Goal: Information Seeking & Learning: Get advice/opinions

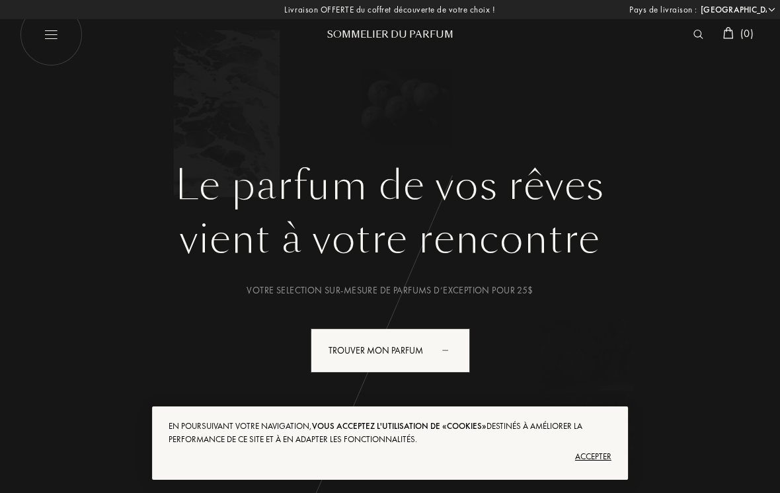
select select "US"
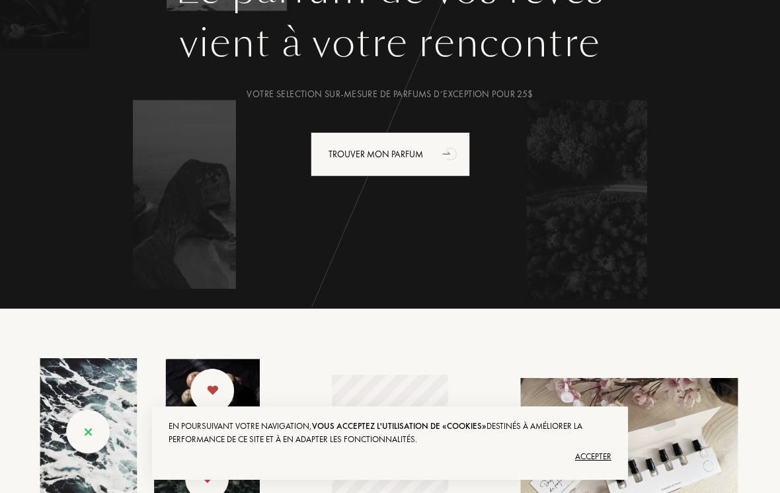
scroll to position [117, 0]
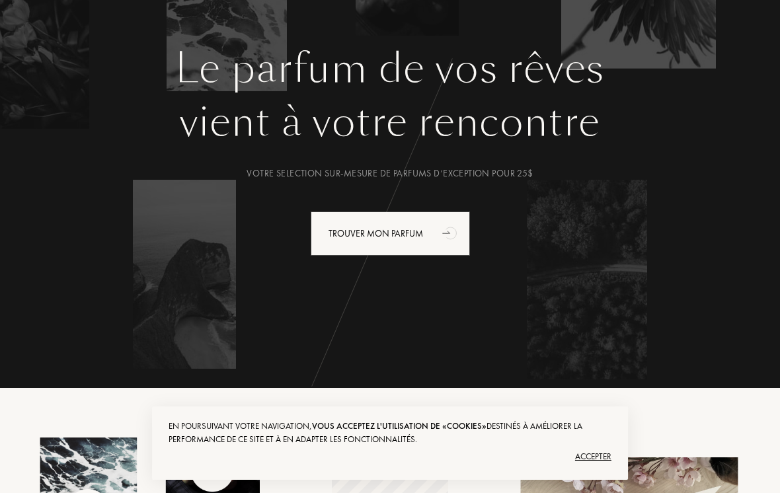
click at [429, 242] on div "Trouver mon parfum" at bounding box center [390, 234] width 159 height 44
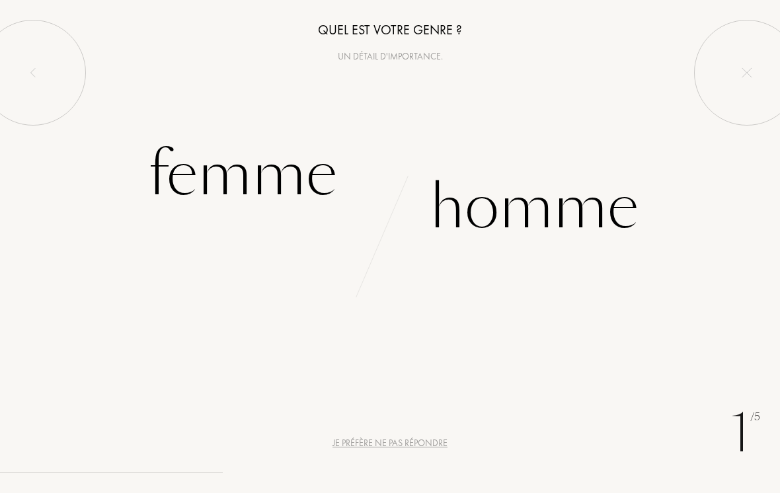
click at [583, 179] on div "Homme" at bounding box center [534, 207] width 209 height 89
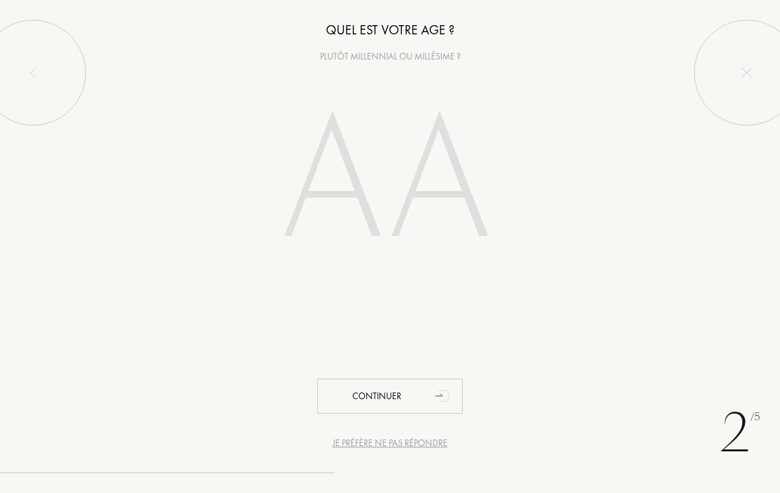
click at [329, 196] on input "number" at bounding box center [390, 184] width 284 height 228
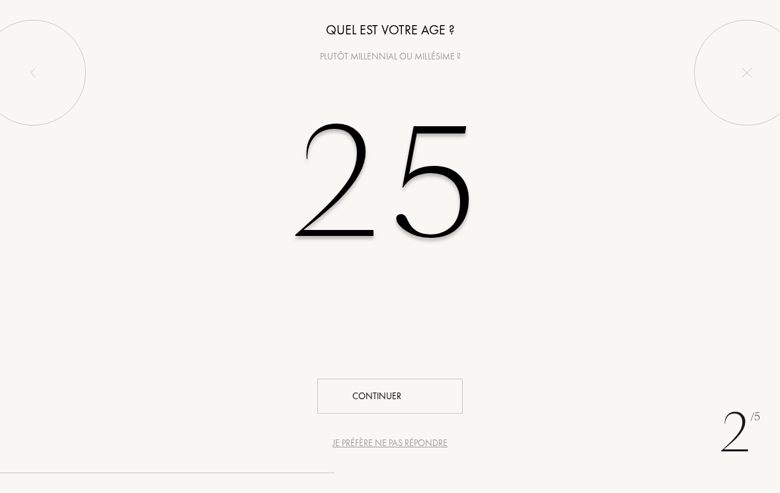
type input "25"
click at [348, 400] on div "Continuer" at bounding box center [389, 396] width 145 height 35
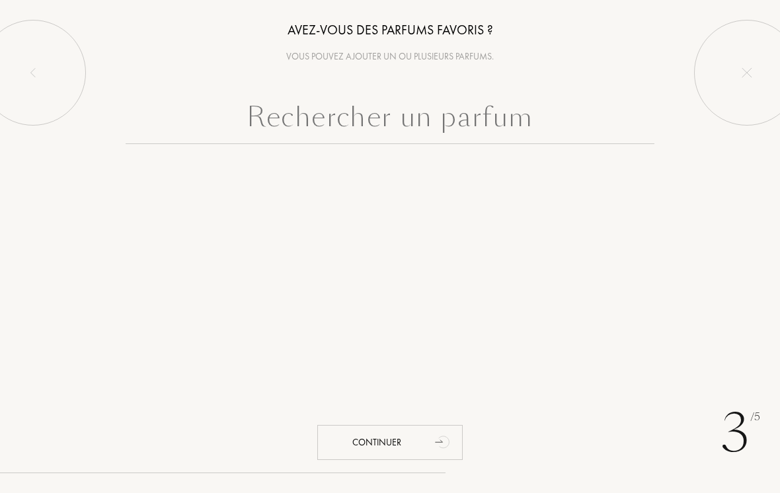
click at [284, 113] on input "text" at bounding box center [390, 121] width 529 height 48
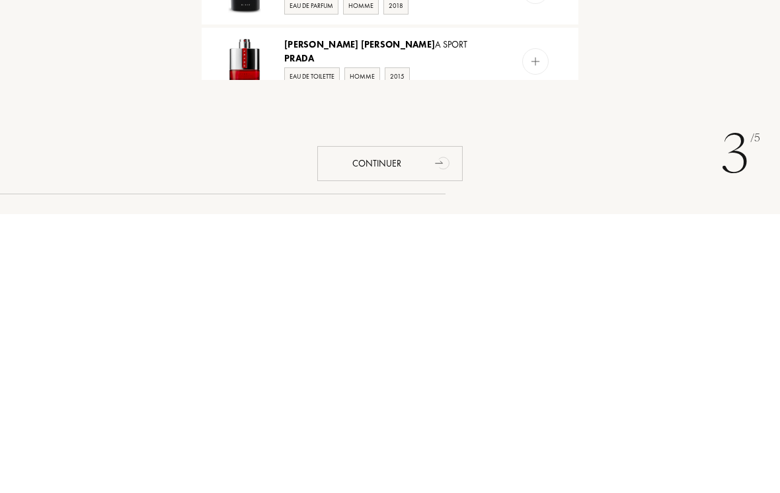
type input "Prada Luna ross"
click at [542, 327] on div at bounding box center [535, 340] width 26 height 26
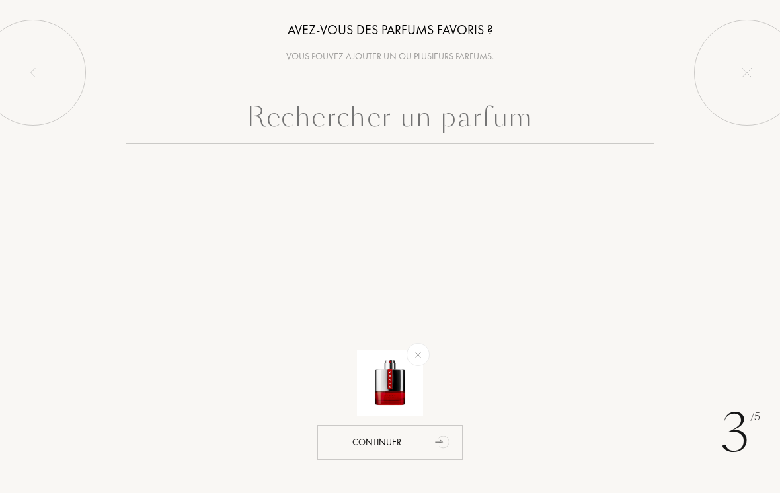
click at [277, 126] on input "text" at bounding box center [390, 121] width 529 height 48
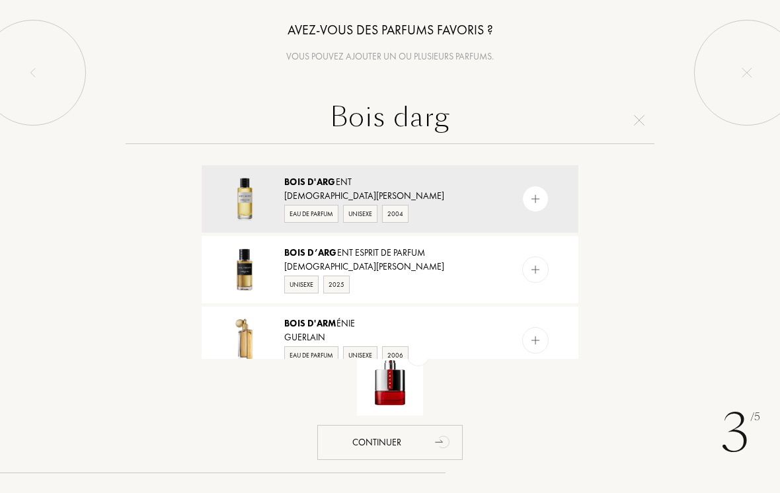
type input "Bois darg"
click at [284, 188] on div "Bois d'Arg ent Christian Dior Eau de Parfum Unisexe 2004" at bounding box center [390, 198] width 377 height 67
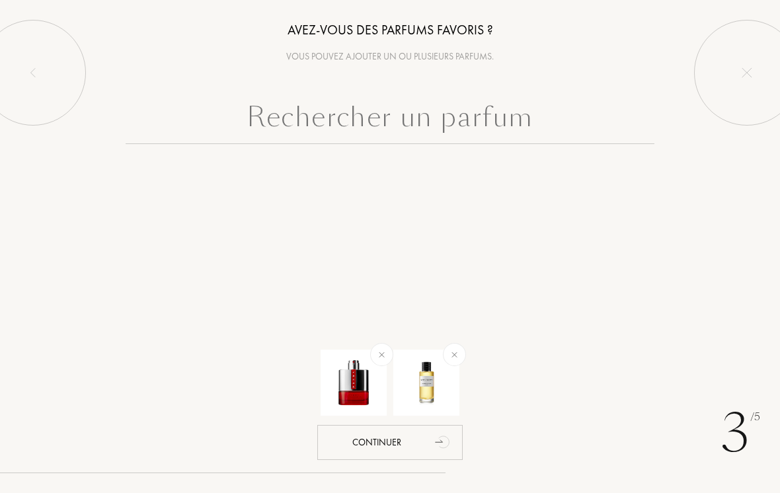
click at [288, 126] on input "text" at bounding box center [390, 121] width 529 height 48
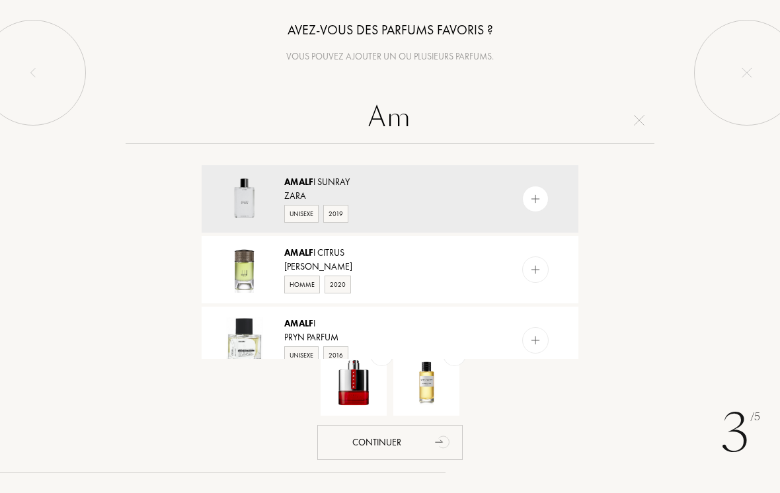
type input "A"
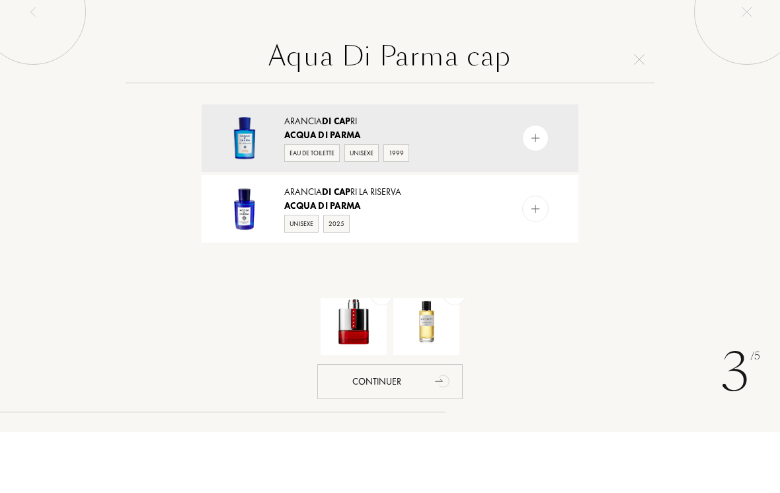
type input "Aqua Di Parma cap"
click at [538, 193] on img at bounding box center [536, 199] width 13 height 13
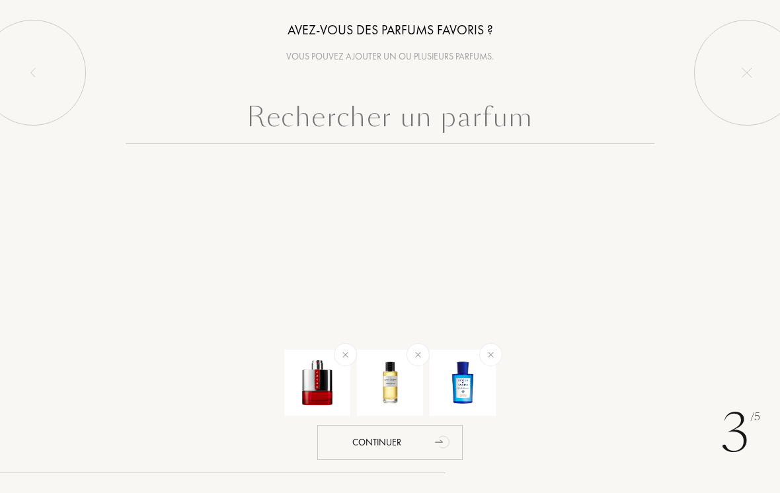
click at [299, 117] on input "text" at bounding box center [390, 121] width 529 height 48
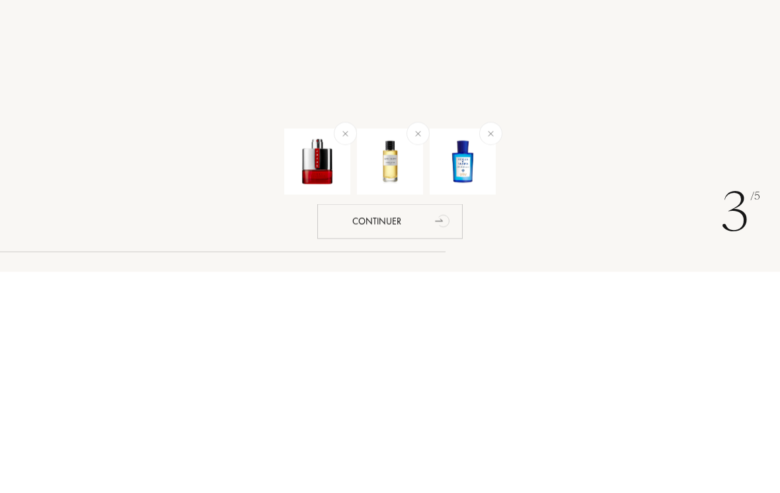
click at [484, 347] on img at bounding box center [490, 354] width 15 height 15
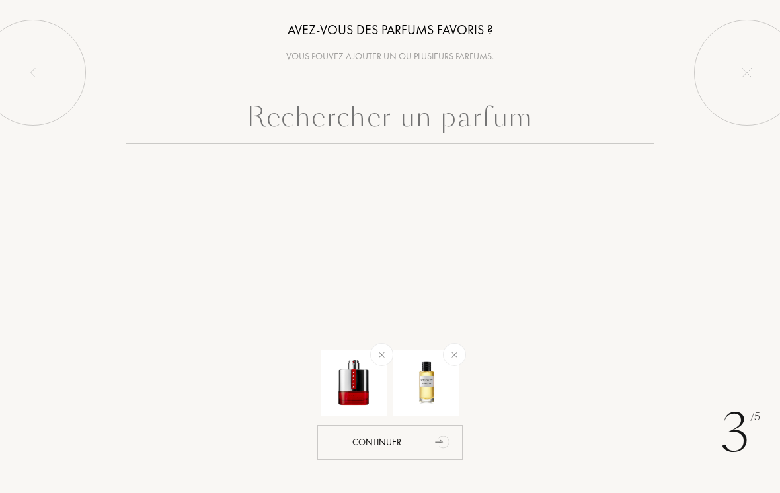
click at [491, 113] on input "text" at bounding box center [390, 121] width 529 height 48
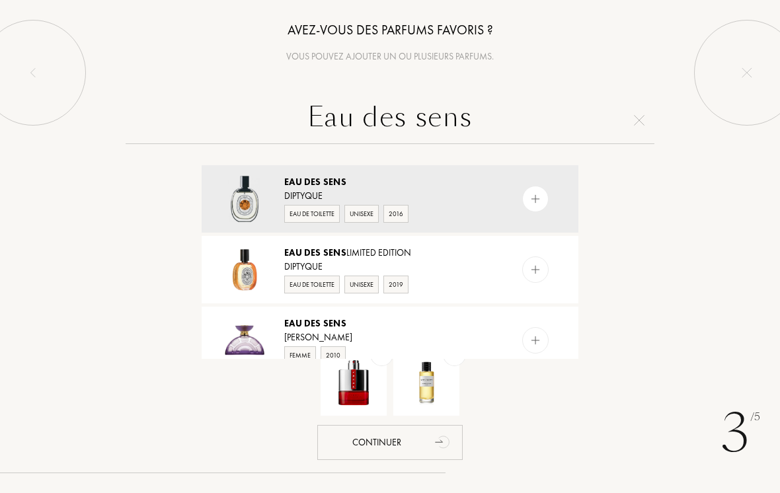
type input "Eau des sens"
click at [543, 192] on div at bounding box center [535, 199] width 26 height 26
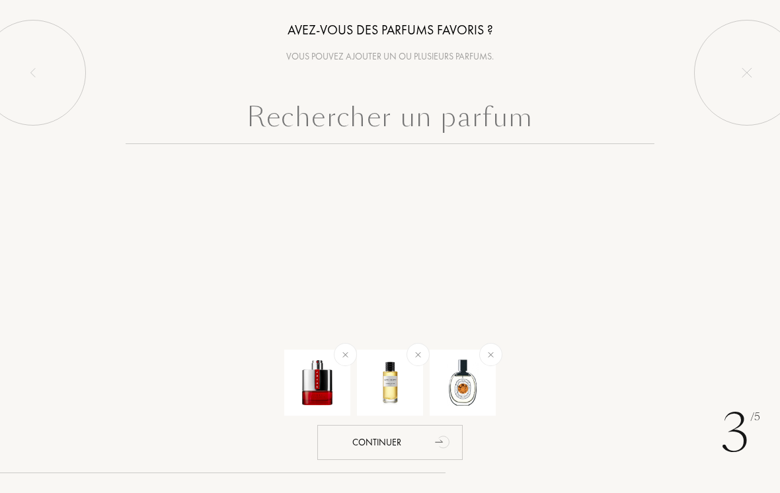
click at [578, 124] on input "text" at bounding box center [390, 121] width 529 height 48
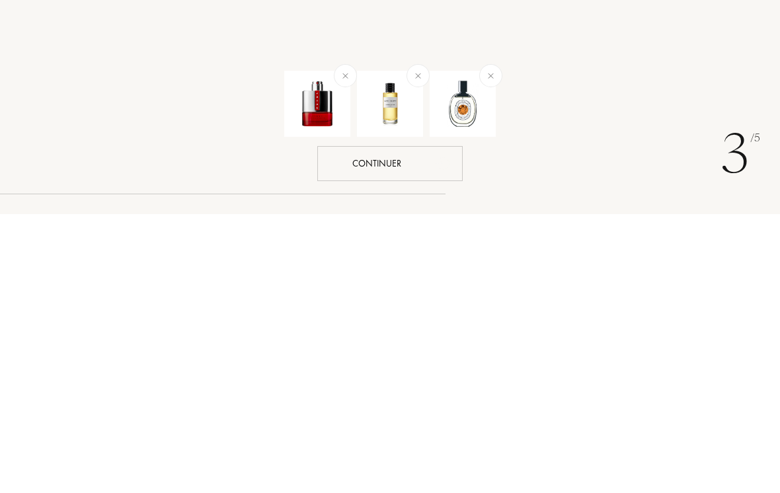
click at [341, 425] on div "Continuer" at bounding box center [389, 442] width 145 height 35
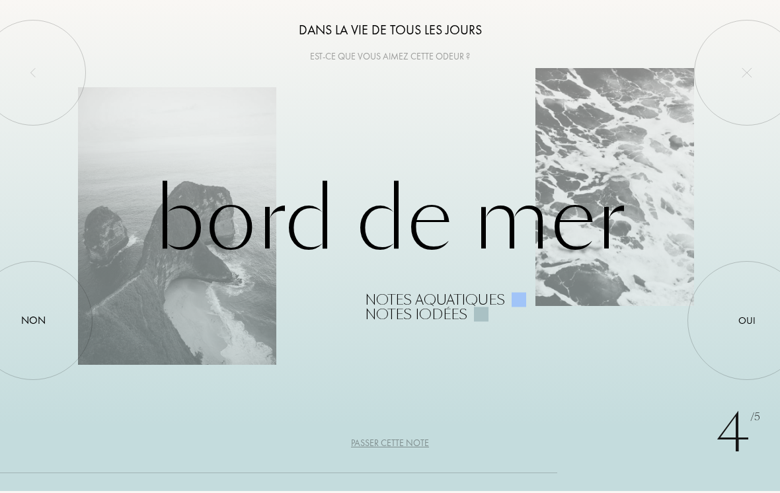
click at [747, 321] on div at bounding box center [747, 321] width 0 height 0
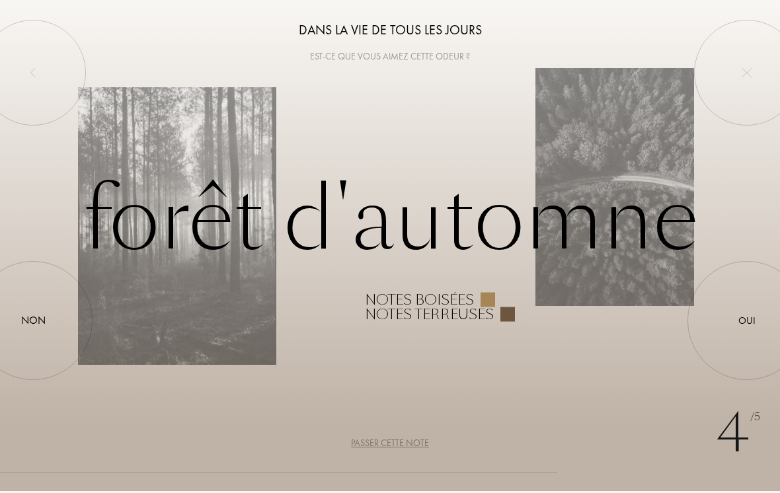
click at [40, 313] on div "Non" at bounding box center [33, 321] width 24 height 16
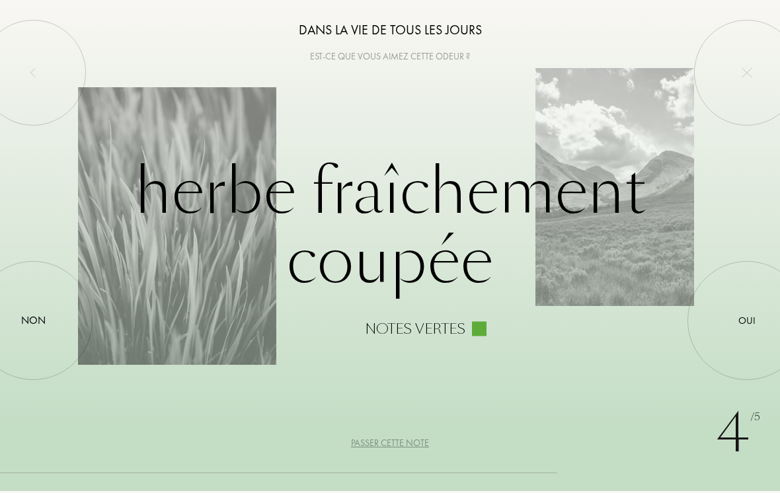
click at [747, 321] on div at bounding box center [747, 321] width 0 height 0
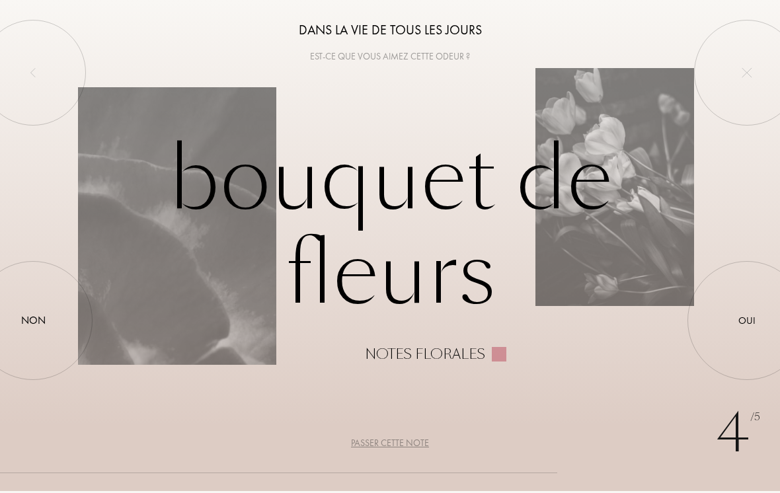
click at [747, 321] on div at bounding box center [747, 321] width 0 height 0
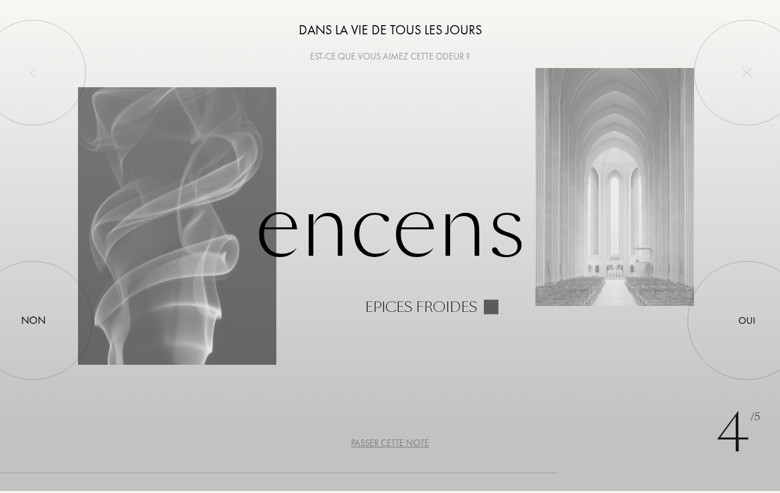
click at [747, 321] on div at bounding box center [747, 321] width 0 height 0
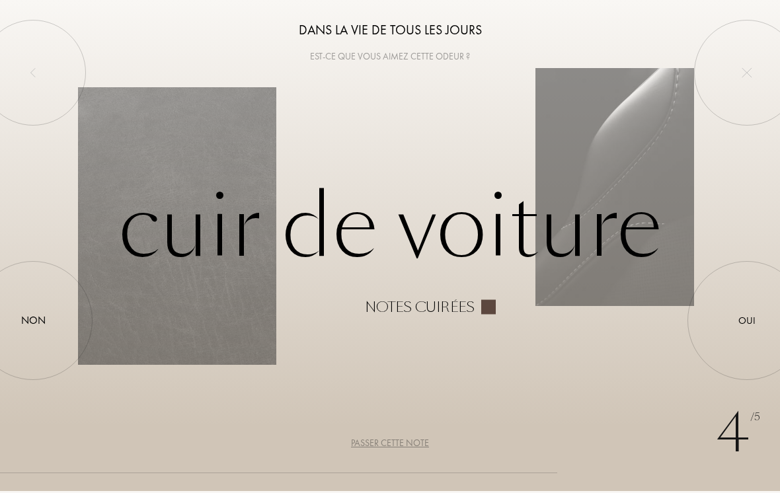
click at [33, 321] on div at bounding box center [33, 321] width 0 height 0
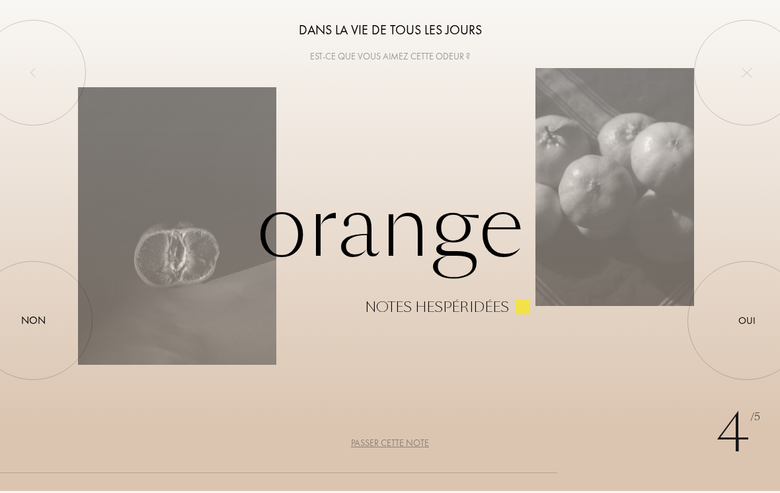
click at [747, 321] on div at bounding box center [747, 321] width 0 height 0
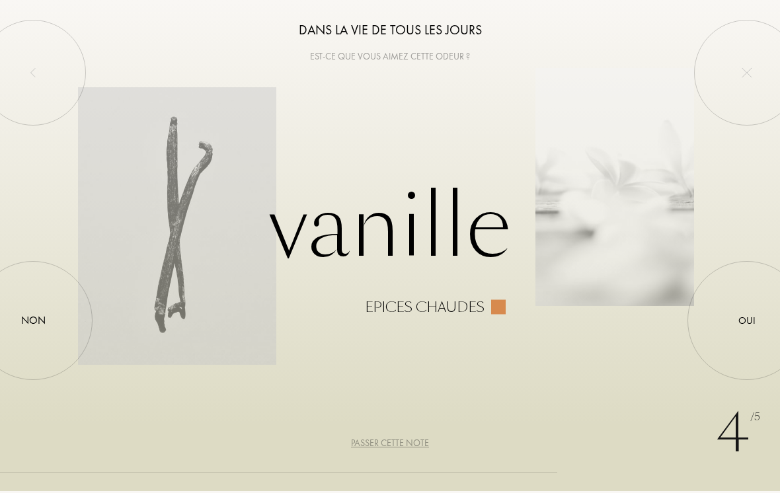
click at [747, 321] on div at bounding box center [747, 321] width 0 height 0
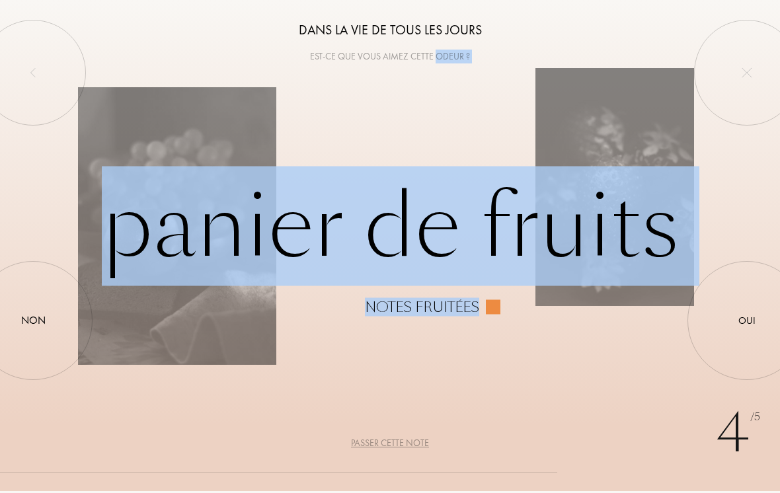
click at [747, 321] on div at bounding box center [747, 321] width 0 height 0
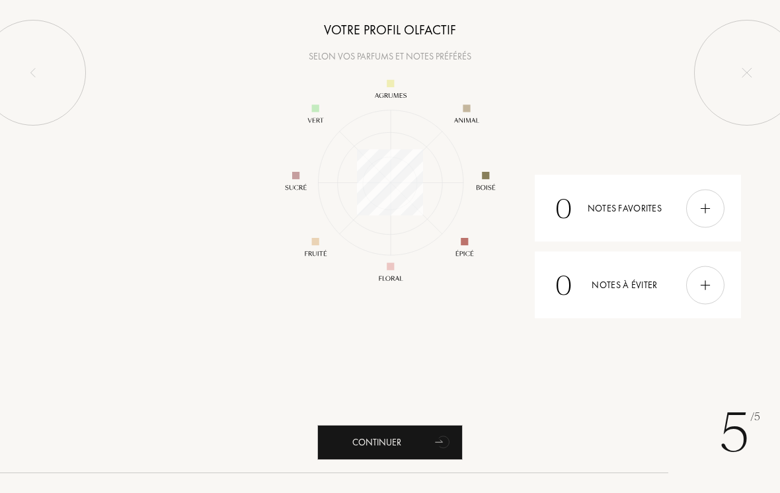
scroll to position [172, 172]
click at [710, 204] on img at bounding box center [705, 208] width 15 height 15
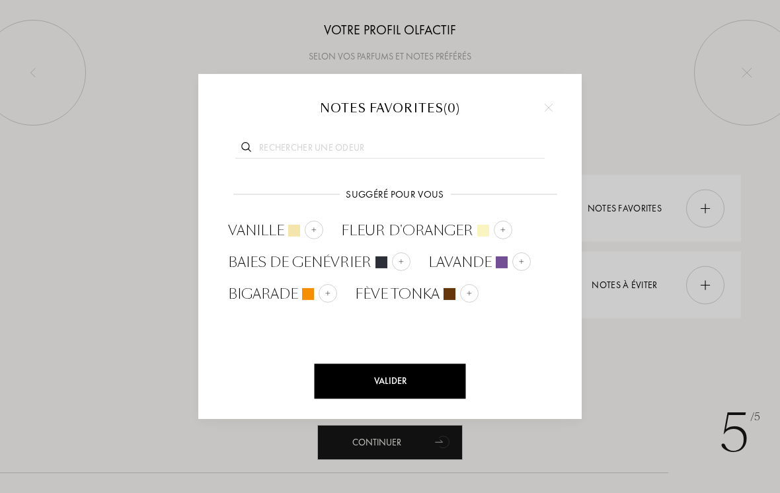
click at [503, 229] on img at bounding box center [503, 230] width 7 height 7
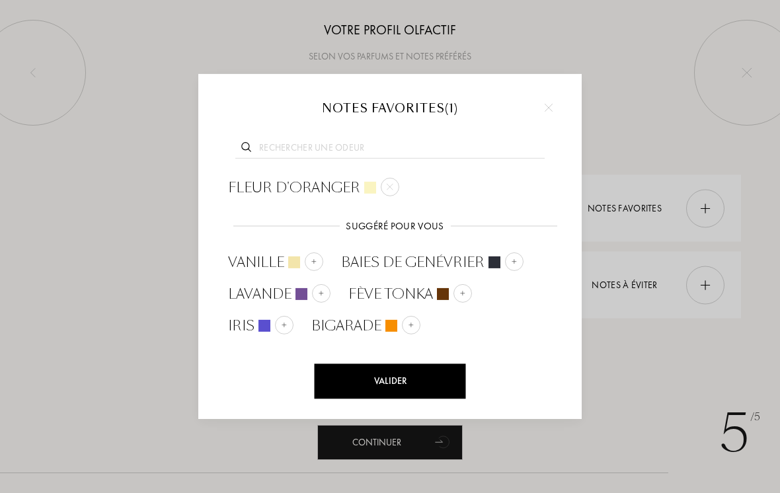
click at [303, 262] on div "Vanille" at bounding box center [275, 263] width 95 height 20
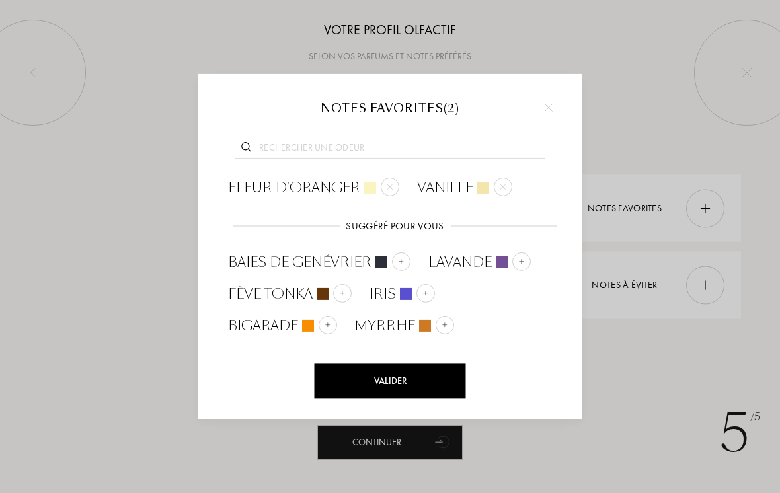
click at [429, 306] on div "Iris" at bounding box center [401, 294] width 83 height 32
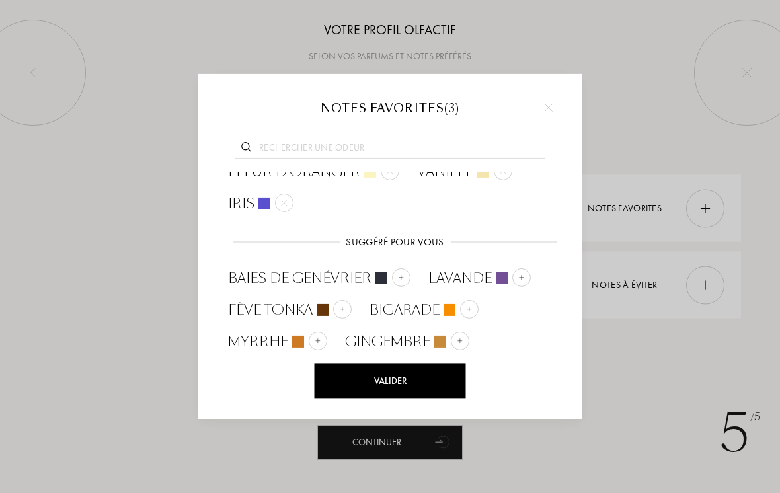
scroll to position [15, 0]
click at [349, 380] on div "Valider" at bounding box center [390, 381] width 151 height 35
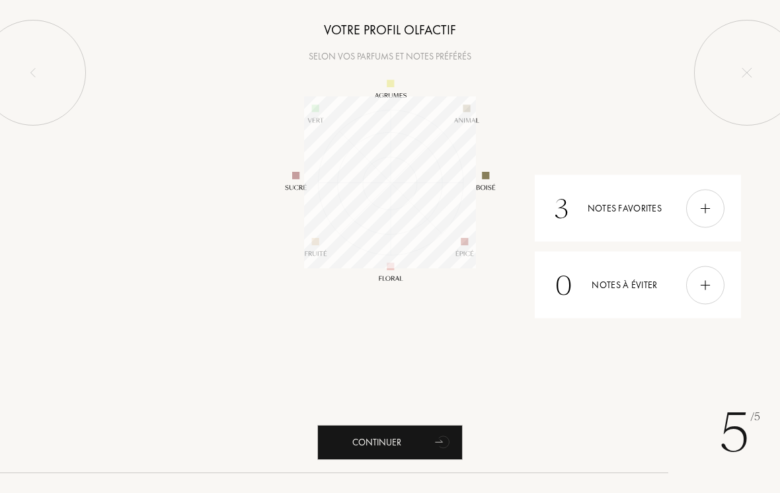
click at [700, 291] on img at bounding box center [705, 285] width 15 height 15
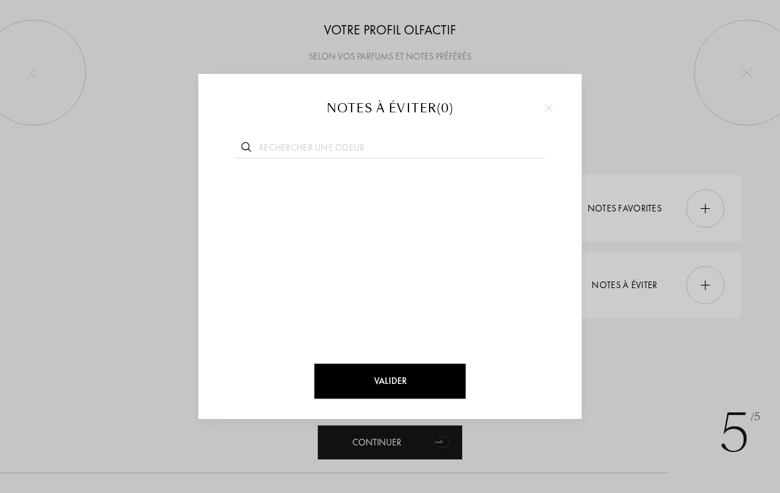
click at [281, 144] on input "text" at bounding box center [389, 149] width 309 height 18
type input "Cui"
click at [295, 186] on img at bounding box center [293, 186] width 7 height 7
click at [272, 146] on input "text" at bounding box center [389, 149] width 309 height 18
type input "Oud"
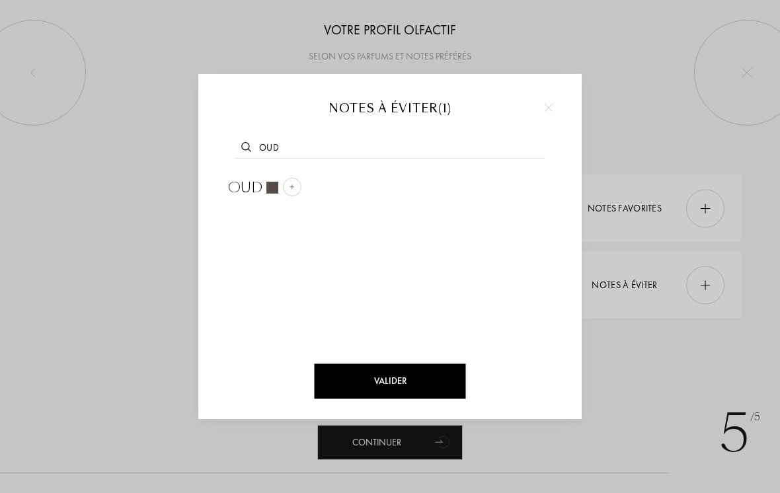
click at [294, 188] on img at bounding box center [292, 186] width 7 height 7
click at [350, 384] on div "Valider" at bounding box center [390, 381] width 151 height 35
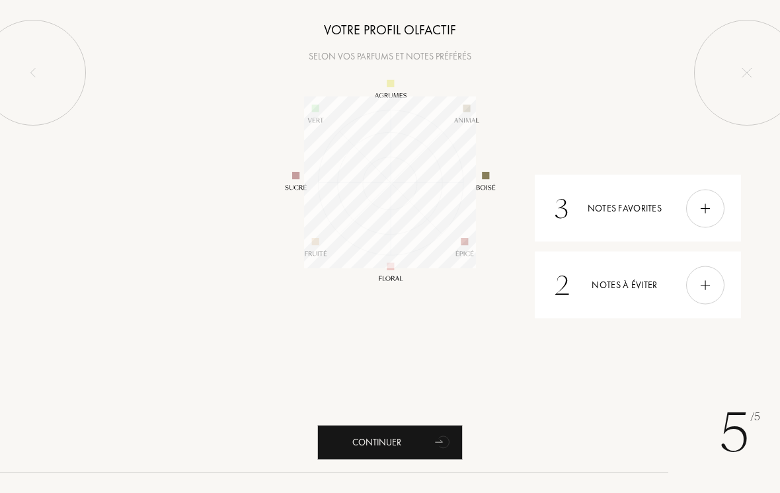
click at [353, 445] on div "Continuer" at bounding box center [389, 442] width 145 height 35
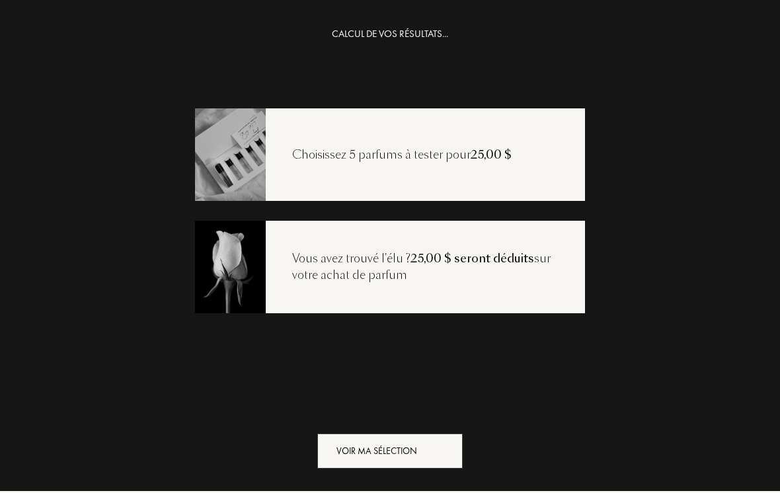
click at [382, 447] on div "Voir ma sélection" at bounding box center [389, 451] width 145 height 35
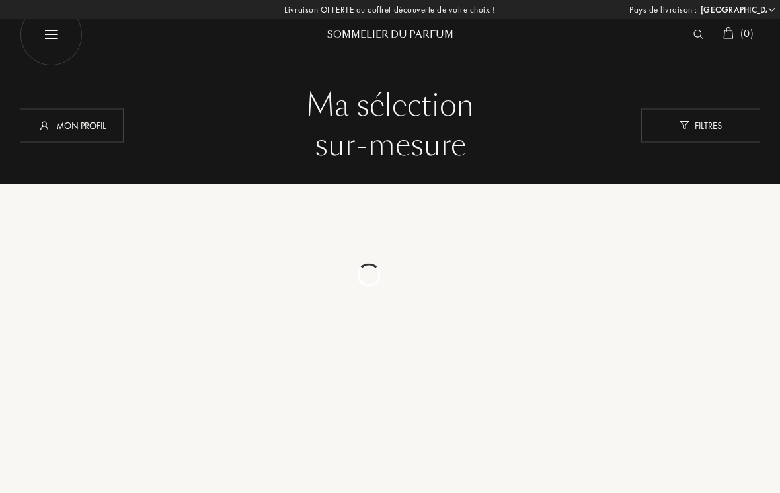
select select "US"
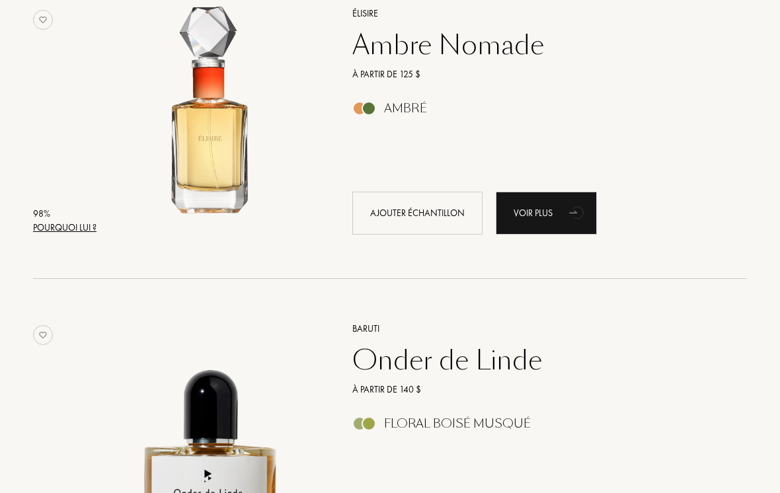
scroll to position [222, 0]
click at [53, 230] on div "Pourquoi lui ?" at bounding box center [64, 228] width 63 height 14
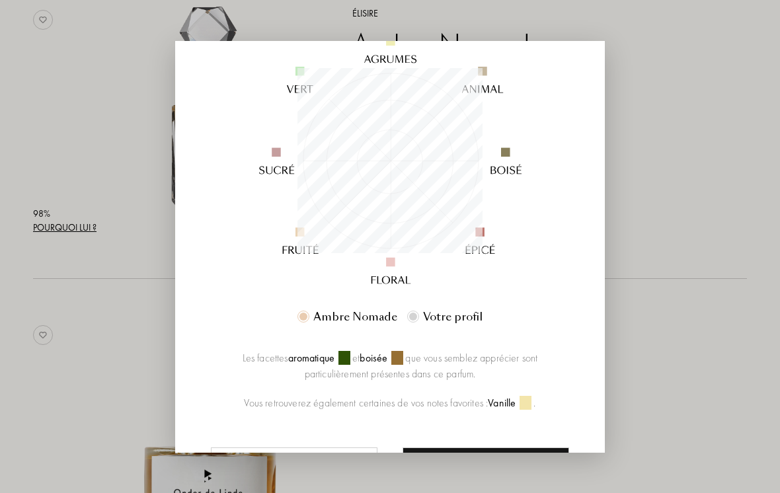
scroll to position [161, 0]
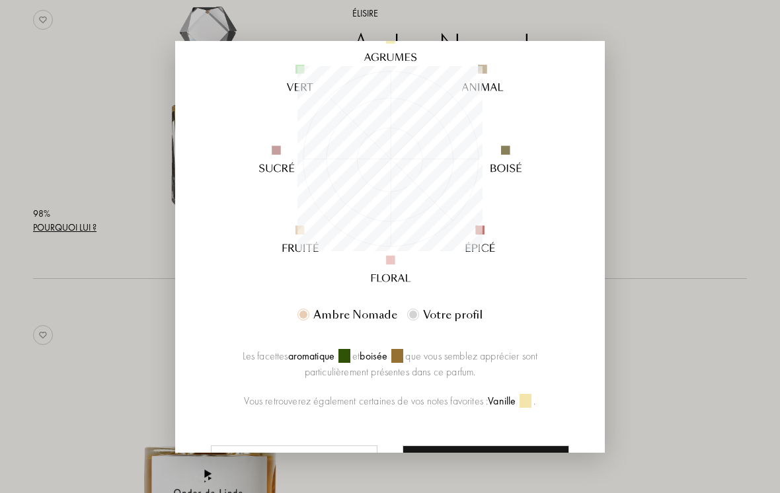
click at [123, 146] on div at bounding box center [390, 257] width 780 height 514
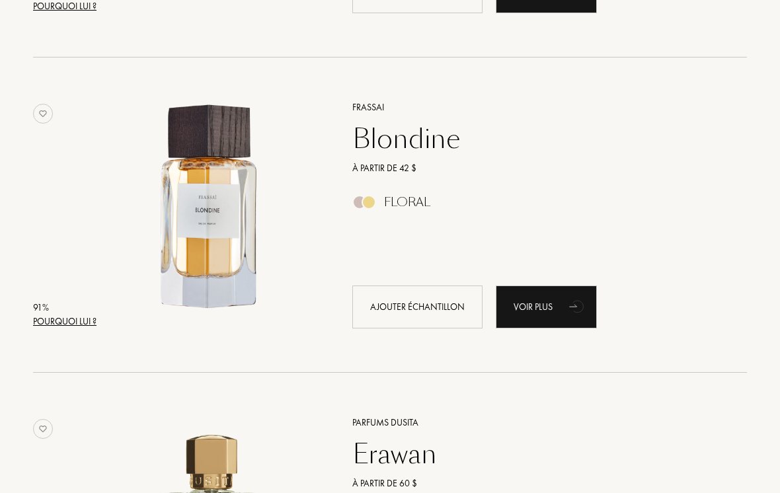
scroll to position [786, 0]
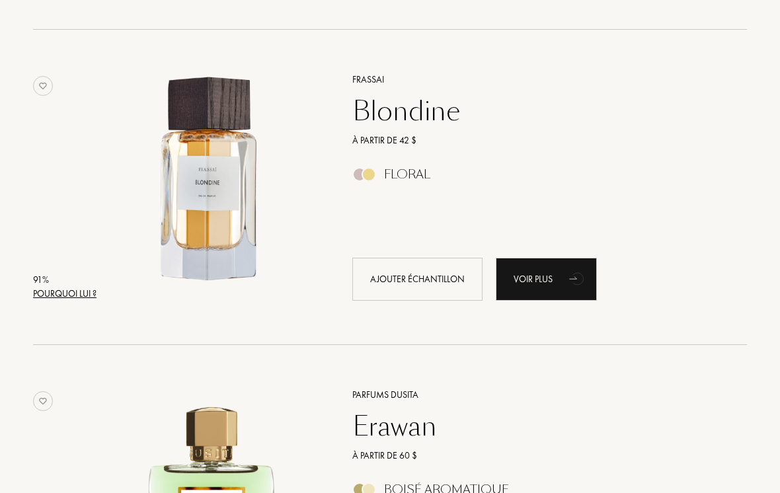
click at [44, 296] on div "Pourquoi lui ?" at bounding box center [64, 295] width 63 height 14
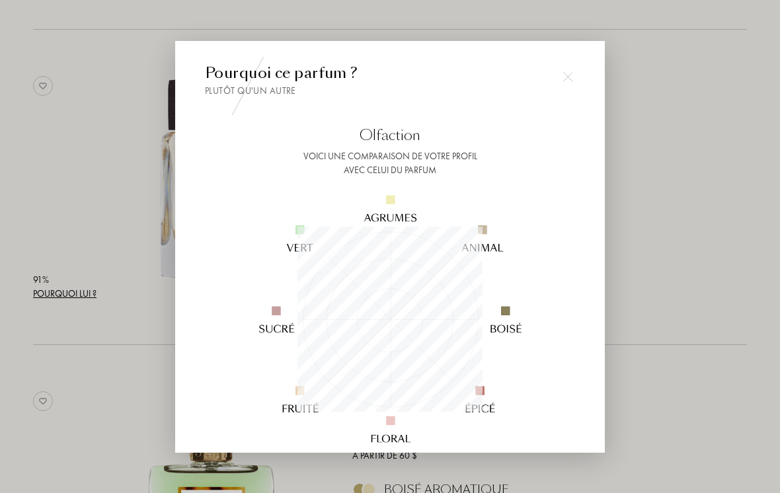
scroll to position [185, 185]
click at [86, 208] on div at bounding box center [390, 257] width 780 height 514
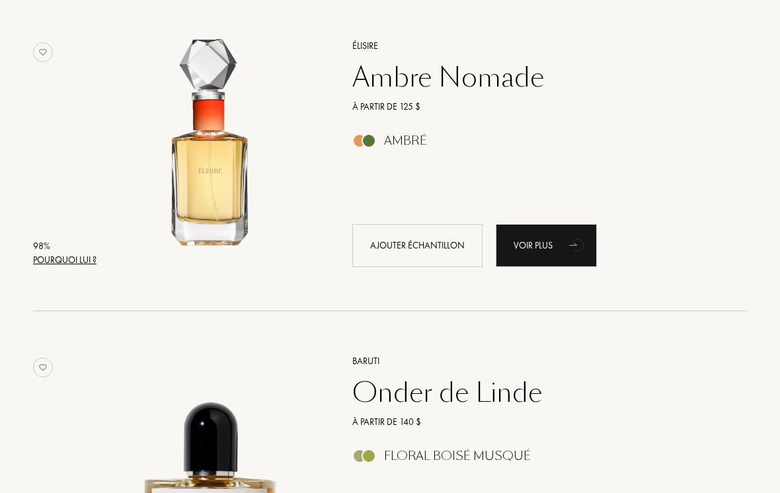
scroll to position [187, 0]
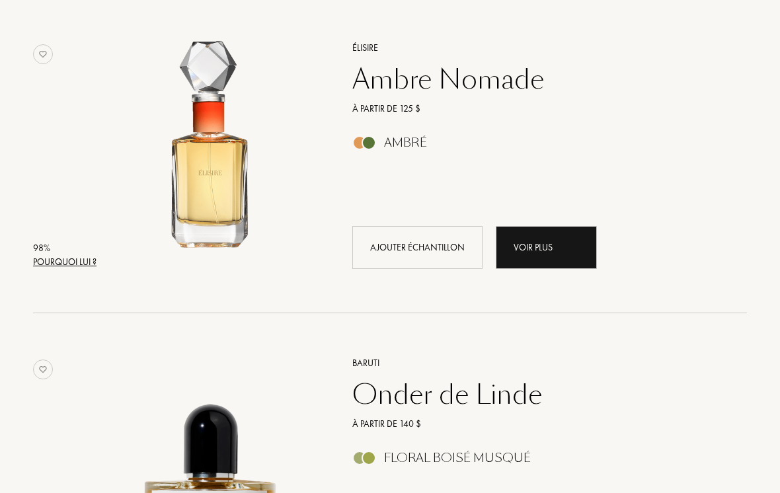
click at [536, 242] on div "Voir plus" at bounding box center [546, 247] width 101 height 43
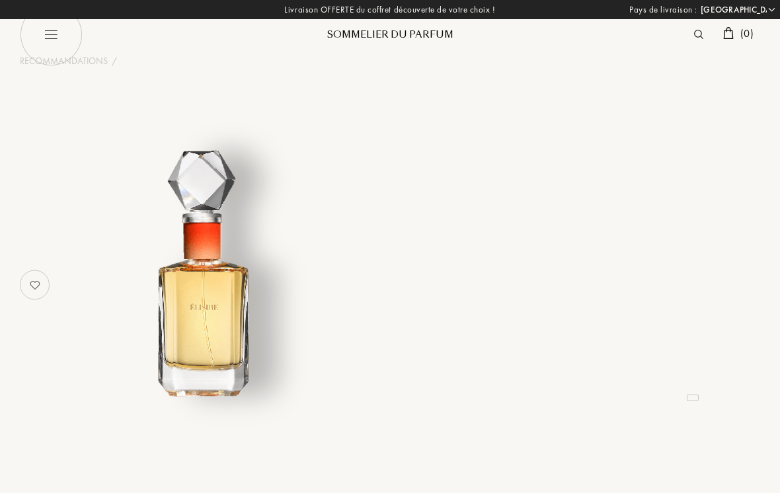
select select "US"
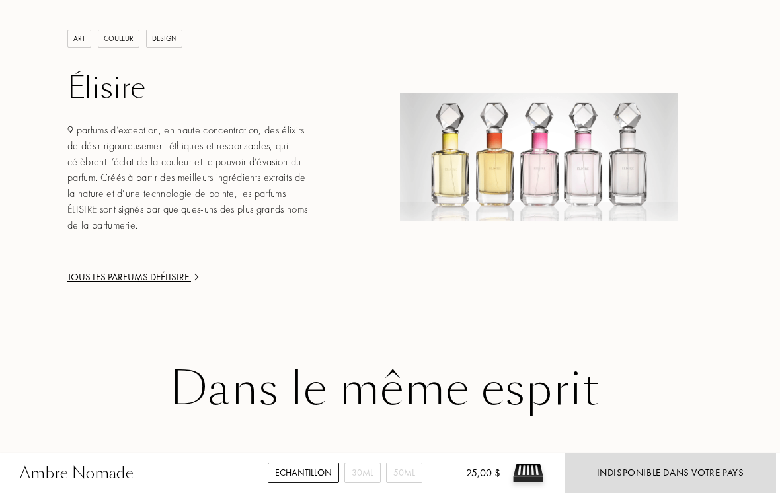
scroll to position [1621, 5]
